Goal: Task Accomplishment & Management: Use online tool/utility

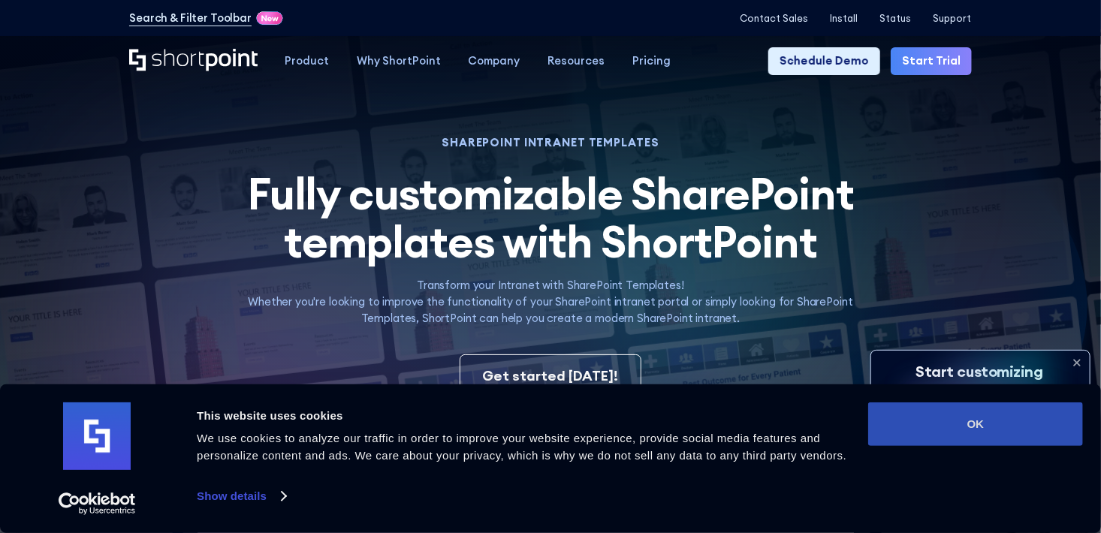
click at [953, 421] on button "OK" at bounding box center [975, 425] width 215 height 44
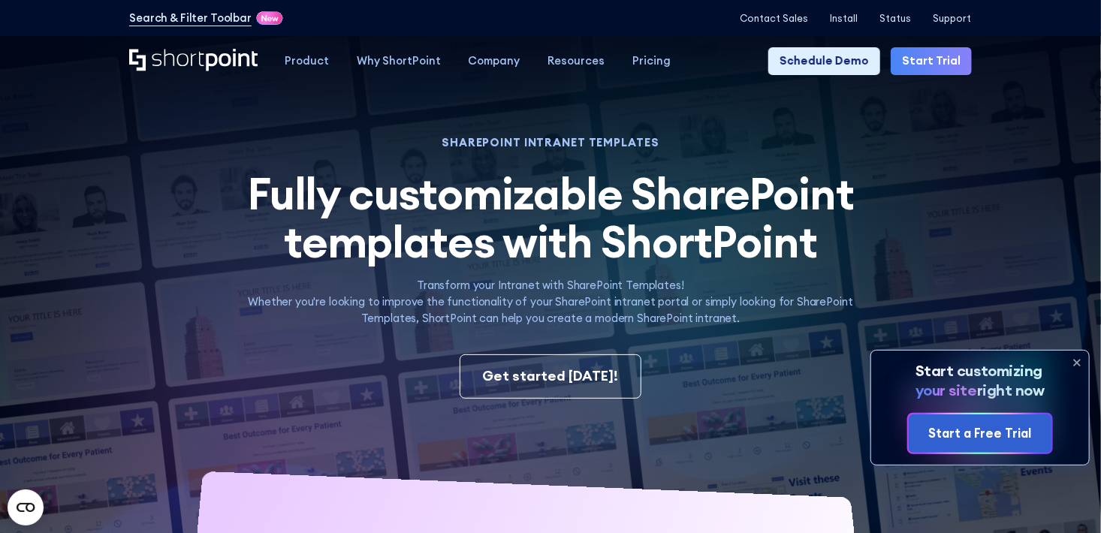
click at [1077, 362] on icon at bounding box center [1078, 363] width 6 height 6
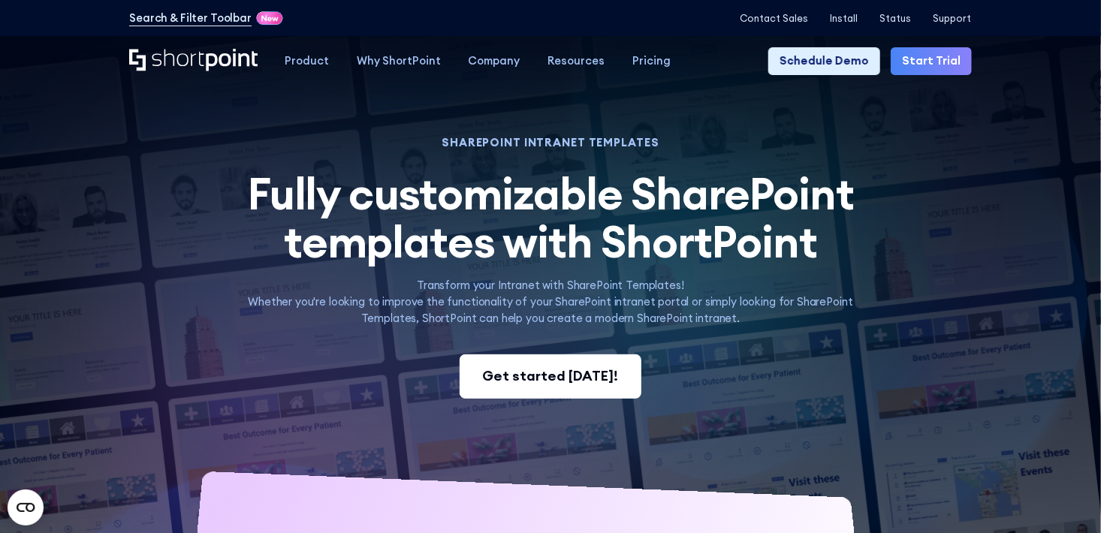
click at [568, 395] on link "Get started today!" at bounding box center [551, 377] width 182 height 44
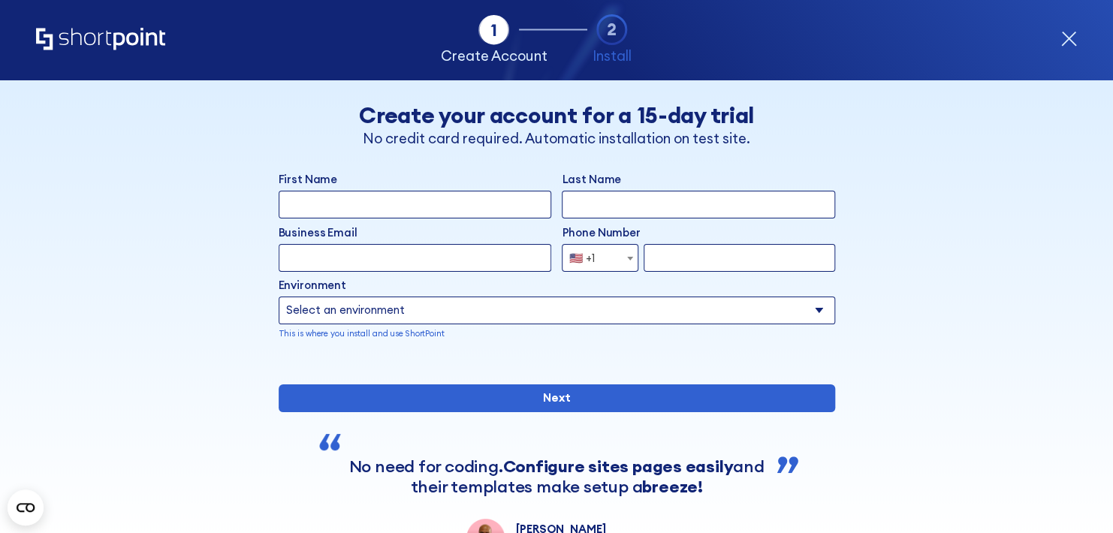
click at [427, 202] on input "First Name" at bounding box center [415, 205] width 273 height 28
type input "Carol N"
type input "Custard"
type input "carolcustard@yahoo.com"
select select "+1"
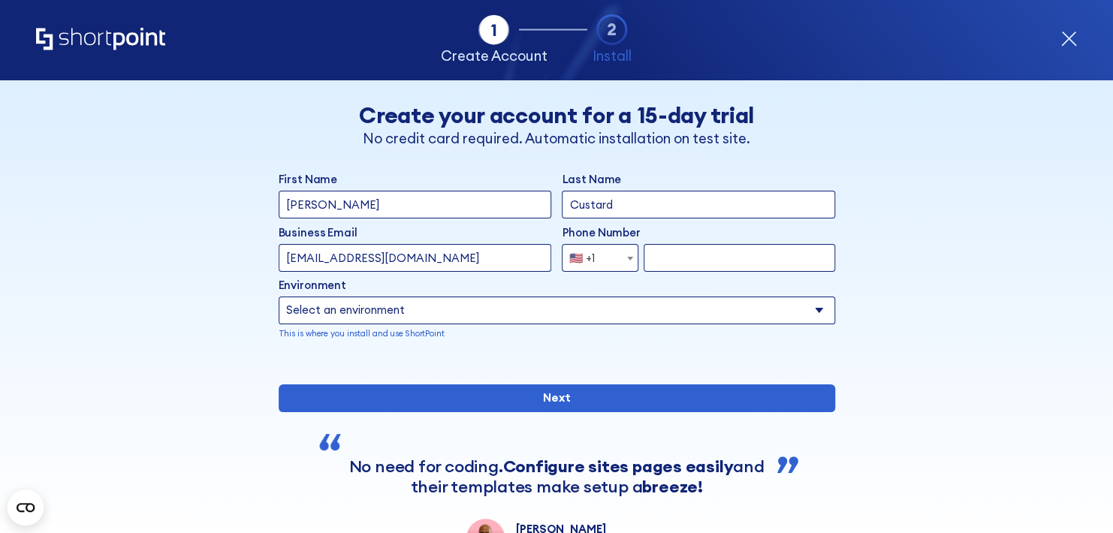
type input "4029576651"
click at [357, 317] on select "Select an environment Microsoft 365 SharePoint Online SharePoint Subscription E…" at bounding box center [557, 311] width 557 height 28
select select "Microsoft 365"
click at [279, 297] on select "Select an environment Microsoft 365 SharePoint Online SharePoint Subscription E…" at bounding box center [557, 311] width 557 height 28
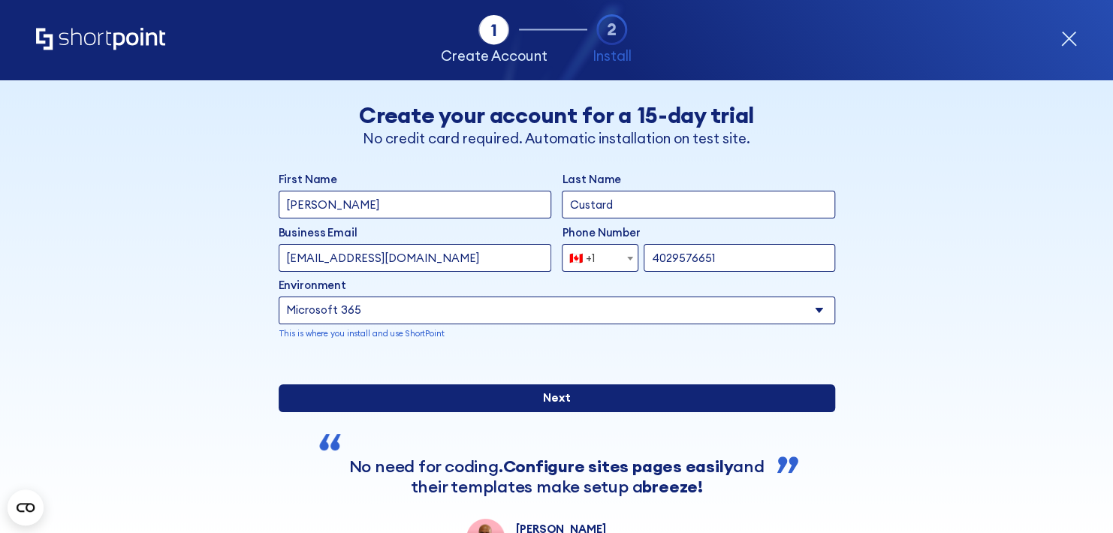
click at [542, 412] on input "Next" at bounding box center [557, 399] width 557 height 28
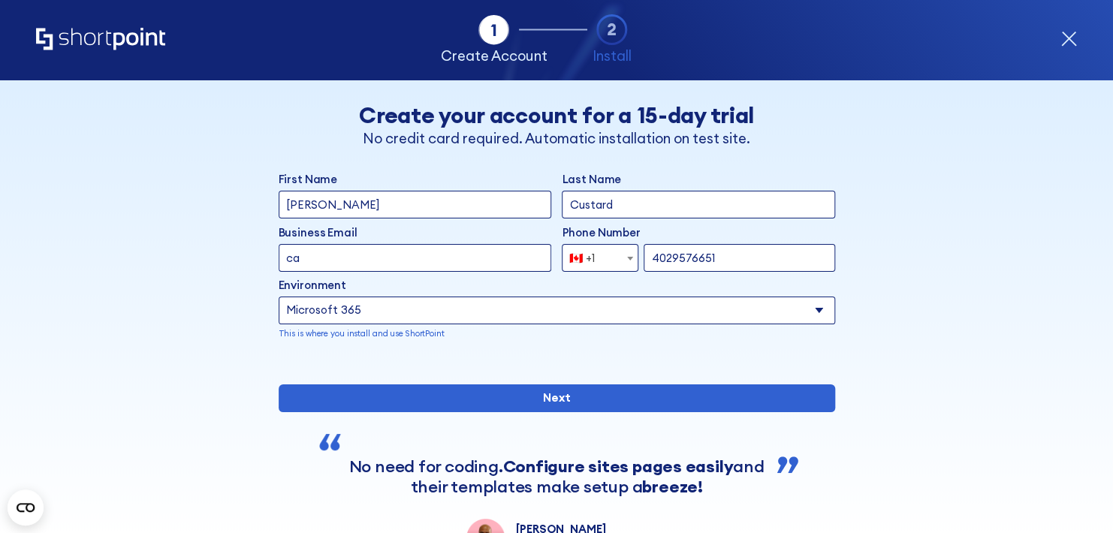
type input "c"
type input "[EMAIL_ADDRESS][DOMAIN_NAME]"
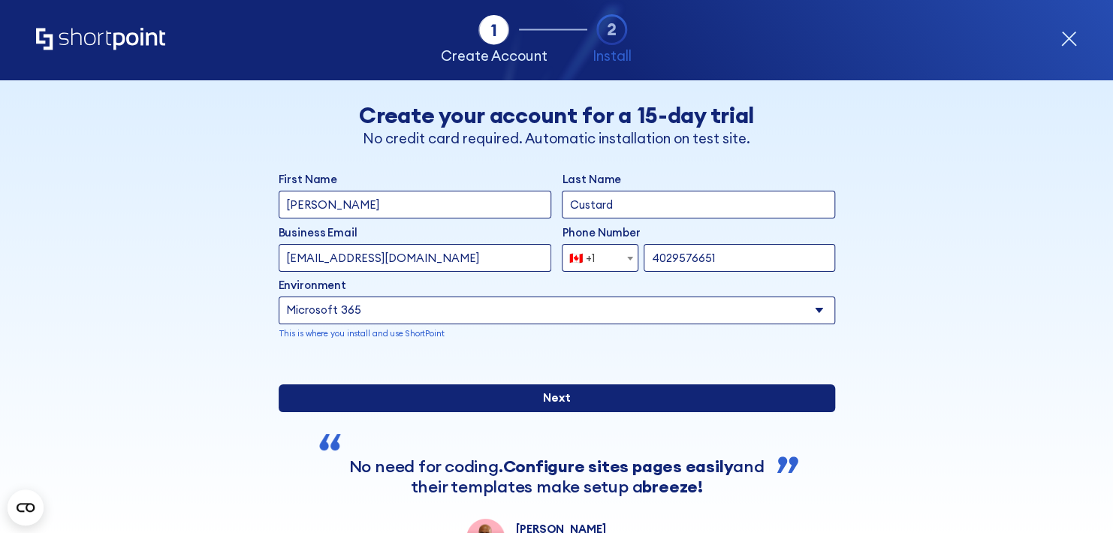
click at [530, 412] on input "Next" at bounding box center [557, 399] width 557 height 28
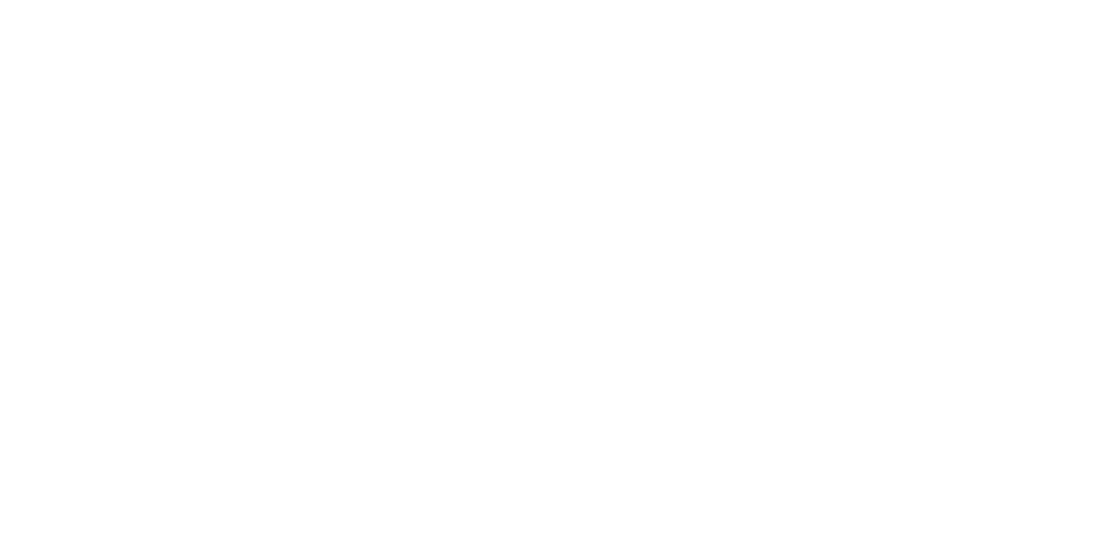
click at [622, 0] on html at bounding box center [556, 0] width 1113 height 0
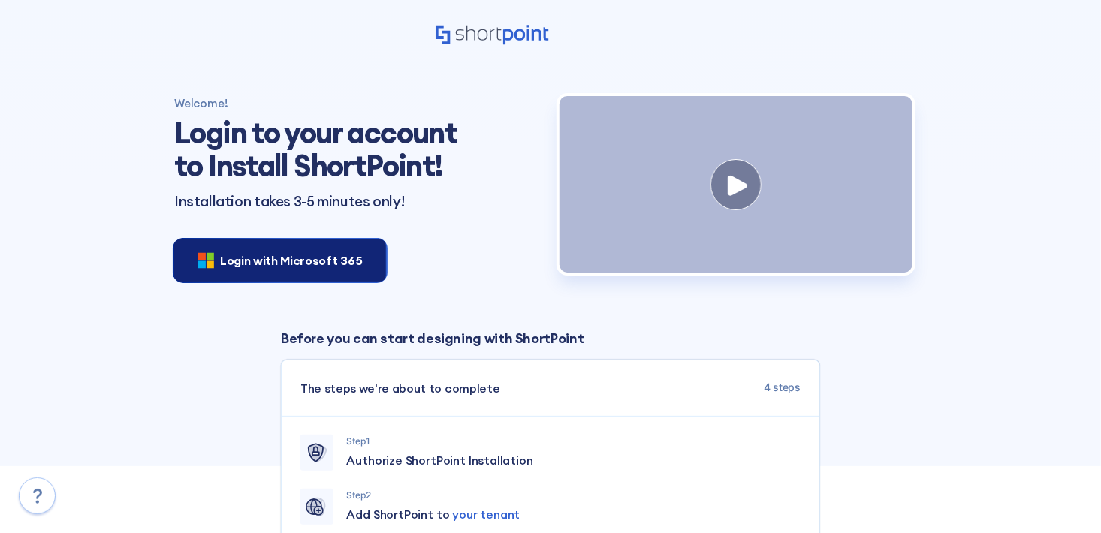
click at [340, 270] on div "Login with Microsoft 365" at bounding box center [280, 261] width 212 height 42
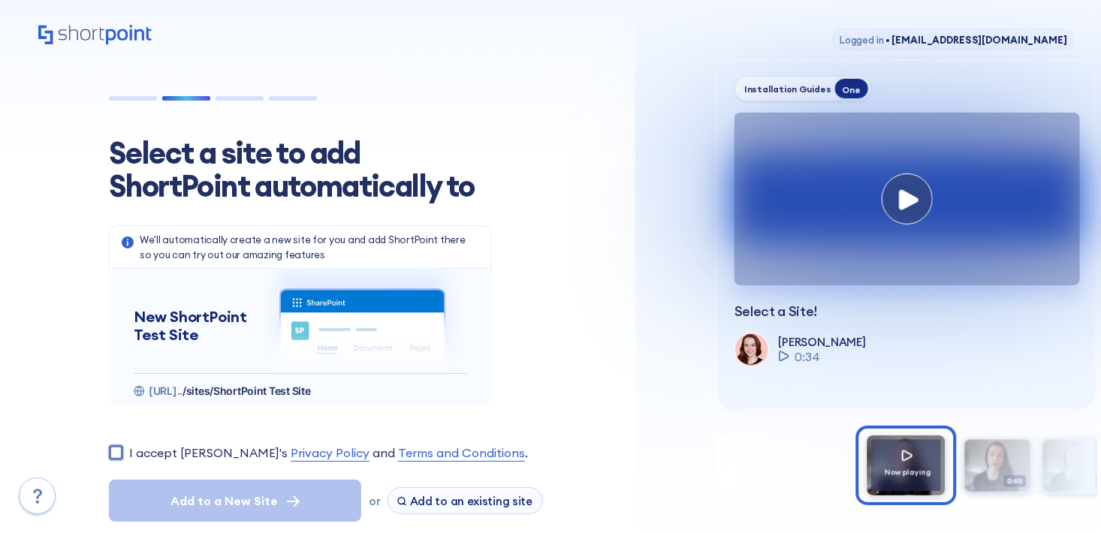
click at [116, 455] on input "I accept [PERSON_NAME]'s Privacy Policy and Terms and Conditions ." at bounding box center [116, 452] width 14 height 14
checkbox input "true"
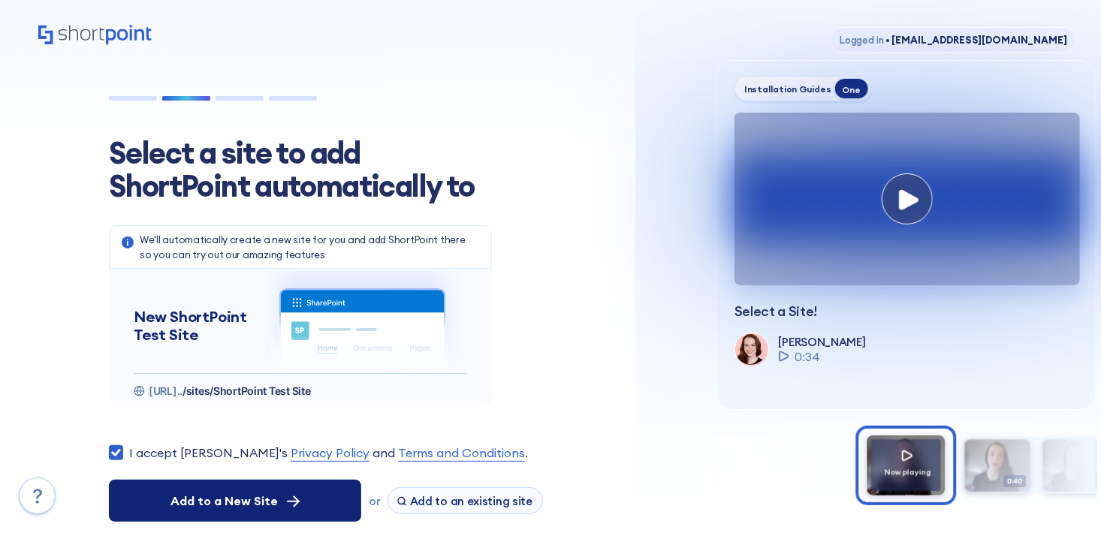
click at [287, 503] on icon at bounding box center [293, 502] width 13 height 12
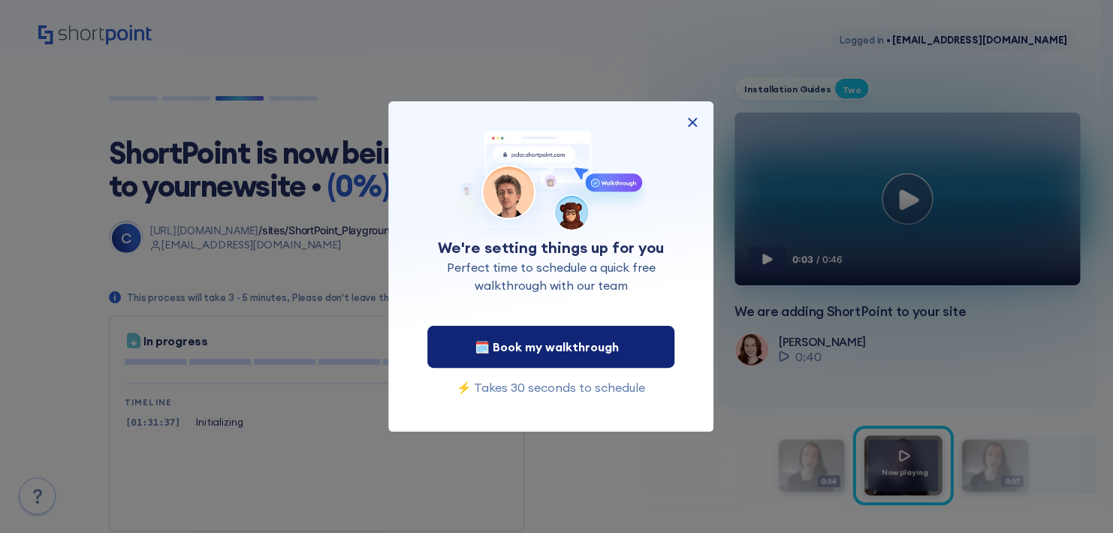
click at [557, 337] on button "🗓️ Book my walkthrough" at bounding box center [550, 347] width 247 height 42
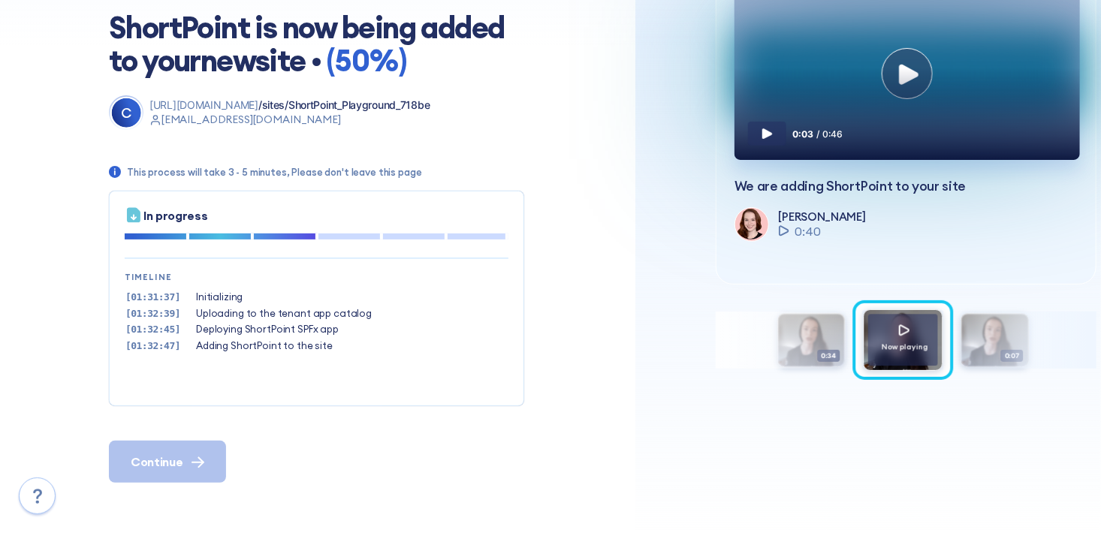
scroll to position [129, 0]
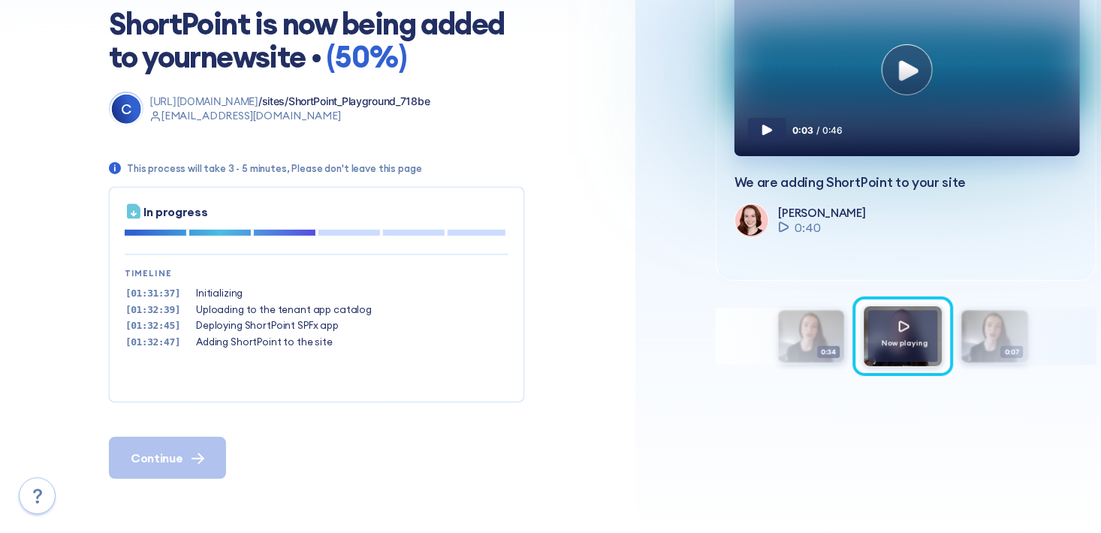
click at [914, 75] on div "0:03 / 0:46" at bounding box center [908, 103] width 346 height 106
click at [900, 86] on div "0:03 / 0:46" at bounding box center [908, 103] width 346 height 106
click at [767, 135] on icon at bounding box center [767, 130] width 10 height 11
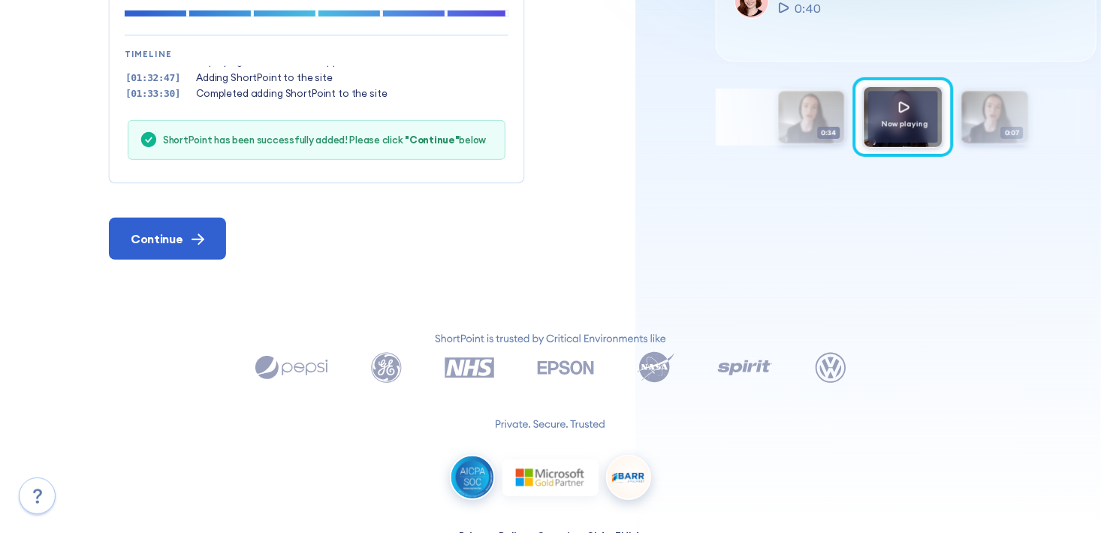
scroll to position [376, 0]
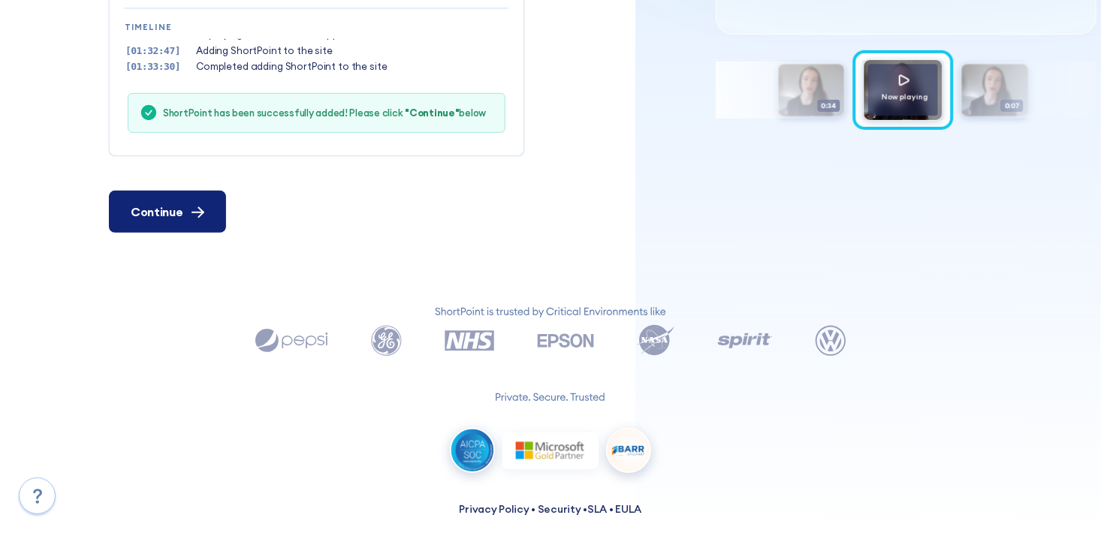
click at [198, 213] on icon at bounding box center [197, 213] width 11 height 0
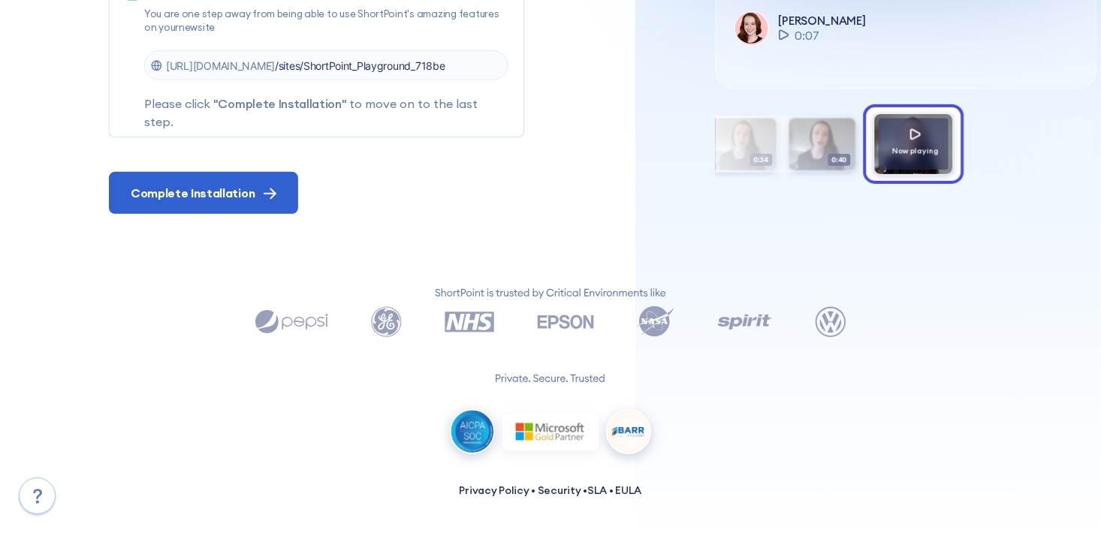
scroll to position [321, 0]
click at [406, 71] on p "[URL][DOMAIN_NAME] /sites/ShortPoint_Playground_718be" at bounding box center [303, 66] width 283 height 15
drag, startPoint x: 397, startPoint y: 54, endPoint x: 530, endPoint y: 72, distance: 134.2
click at [530, 72] on div "Almost there! You are one step away from being able to use ShortPoint's amazing…" at bounding box center [394, 54] width 571 height 168
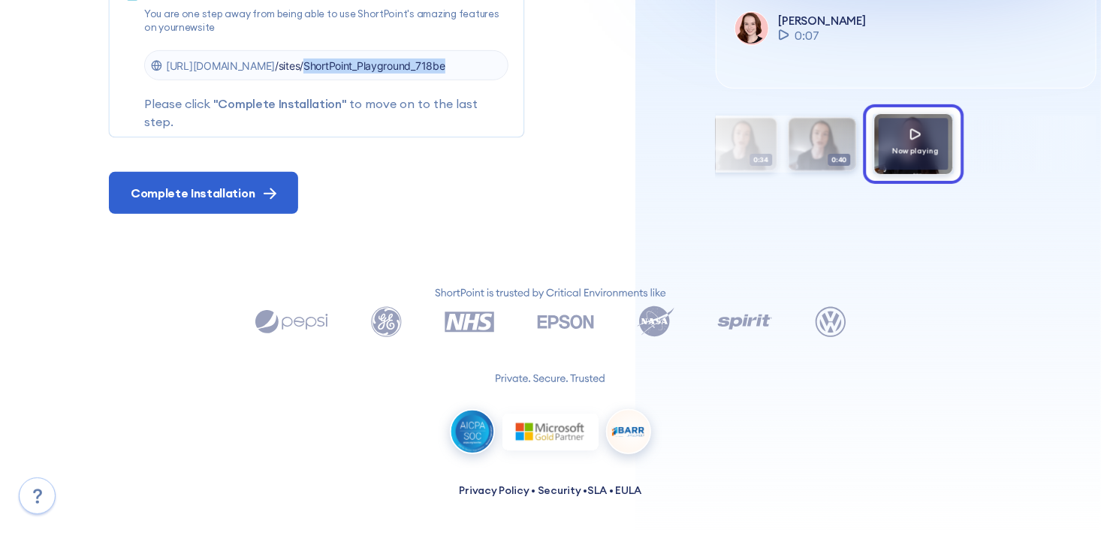
click at [503, 65] on div "[URL][DOMAIN_NAME] /sites/ShortPoint_Playground_718be" at bounding box center [326, 65] width 364 height 30
click at [208, 69] on p "[URL][DOMAIN_NAME] /sites/ShortPoint_Playground_718be" at bounding box center [303, 66] width 283 height 15
click at [204, 72] on p "[URL][DOMAIN_NAME] /sites/ShortPoint_Playground_718be" at bounding box center [303, 66] width 283 height 15
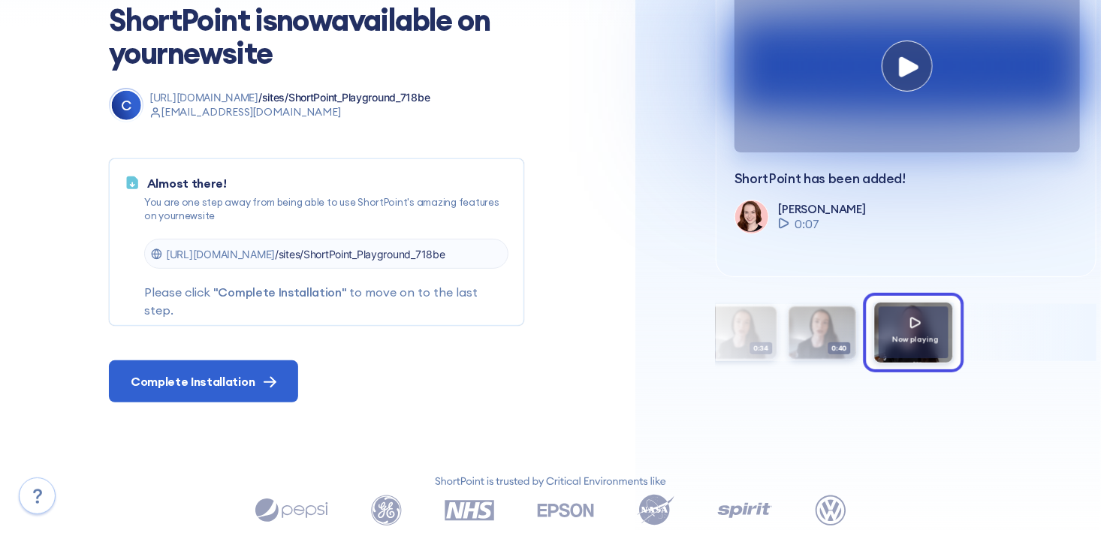
scroll to position [83, 0]
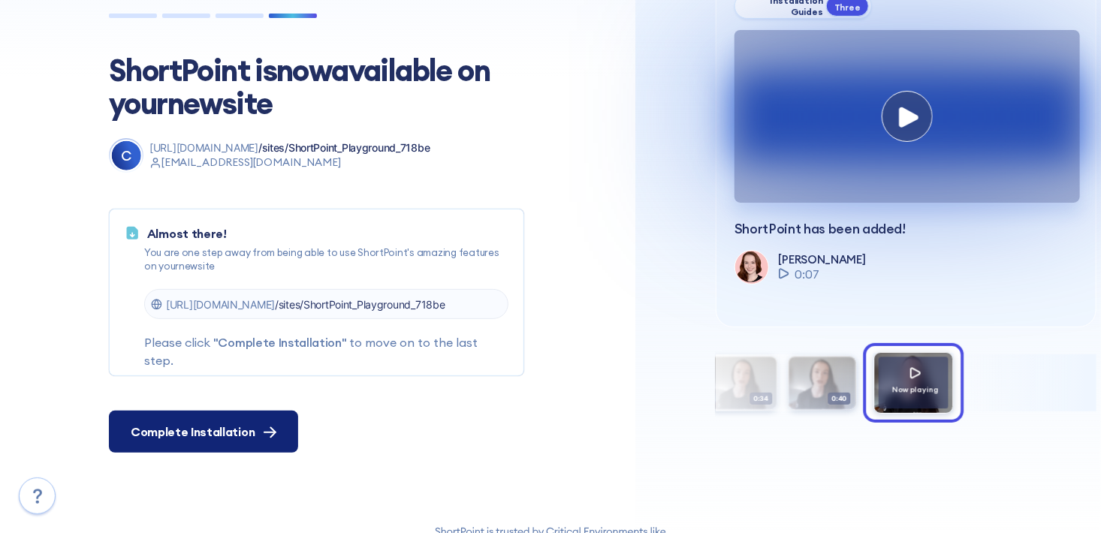
click at [248, 439] on span "Complete Installation" at bounding box center [193, 432] width 124 height 18
